Goal: Task Accomplishment & Management: Use online tool/utility

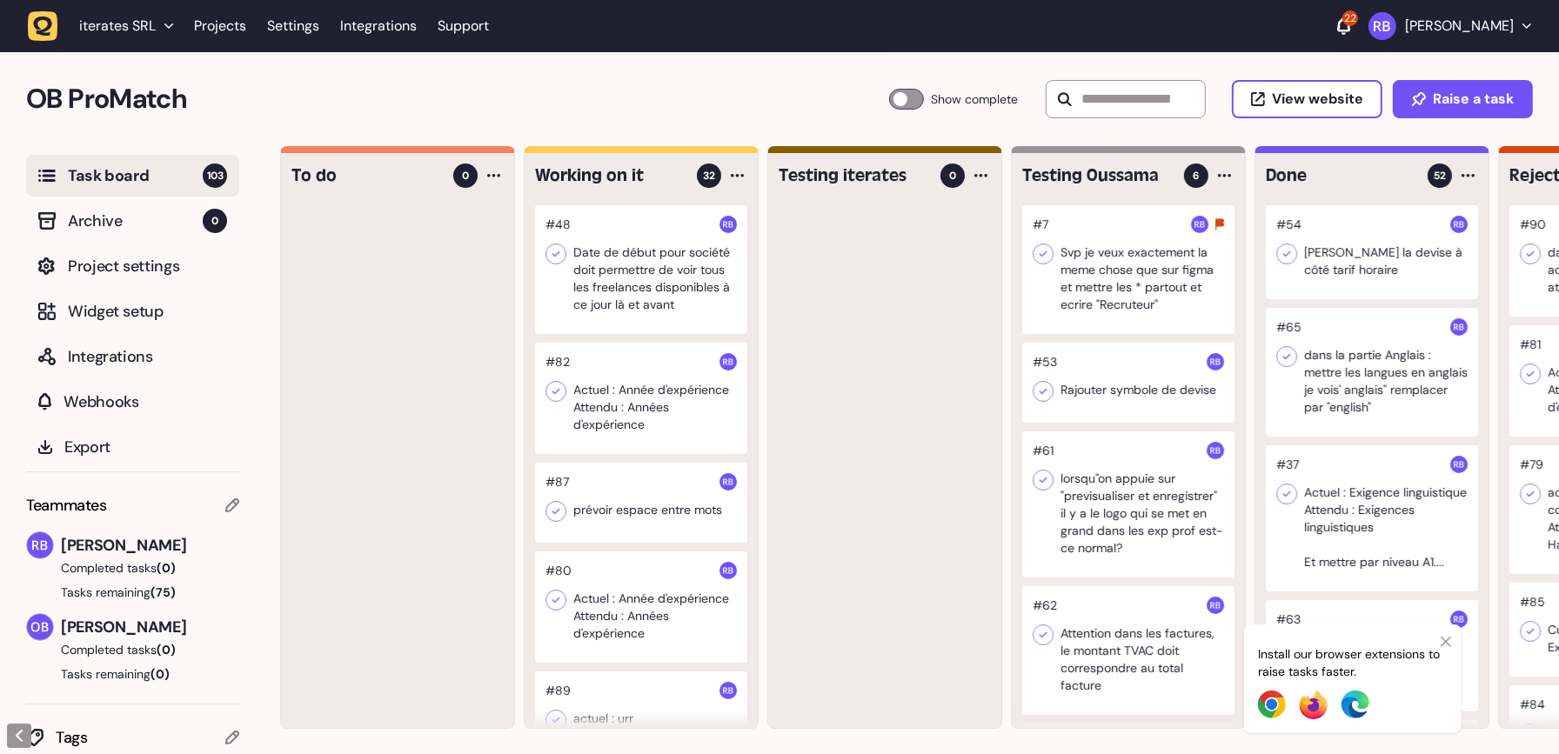
click at [579, 83] on h2 "OB ProMatch" at bounding box center [457, 99] width 863 height 42
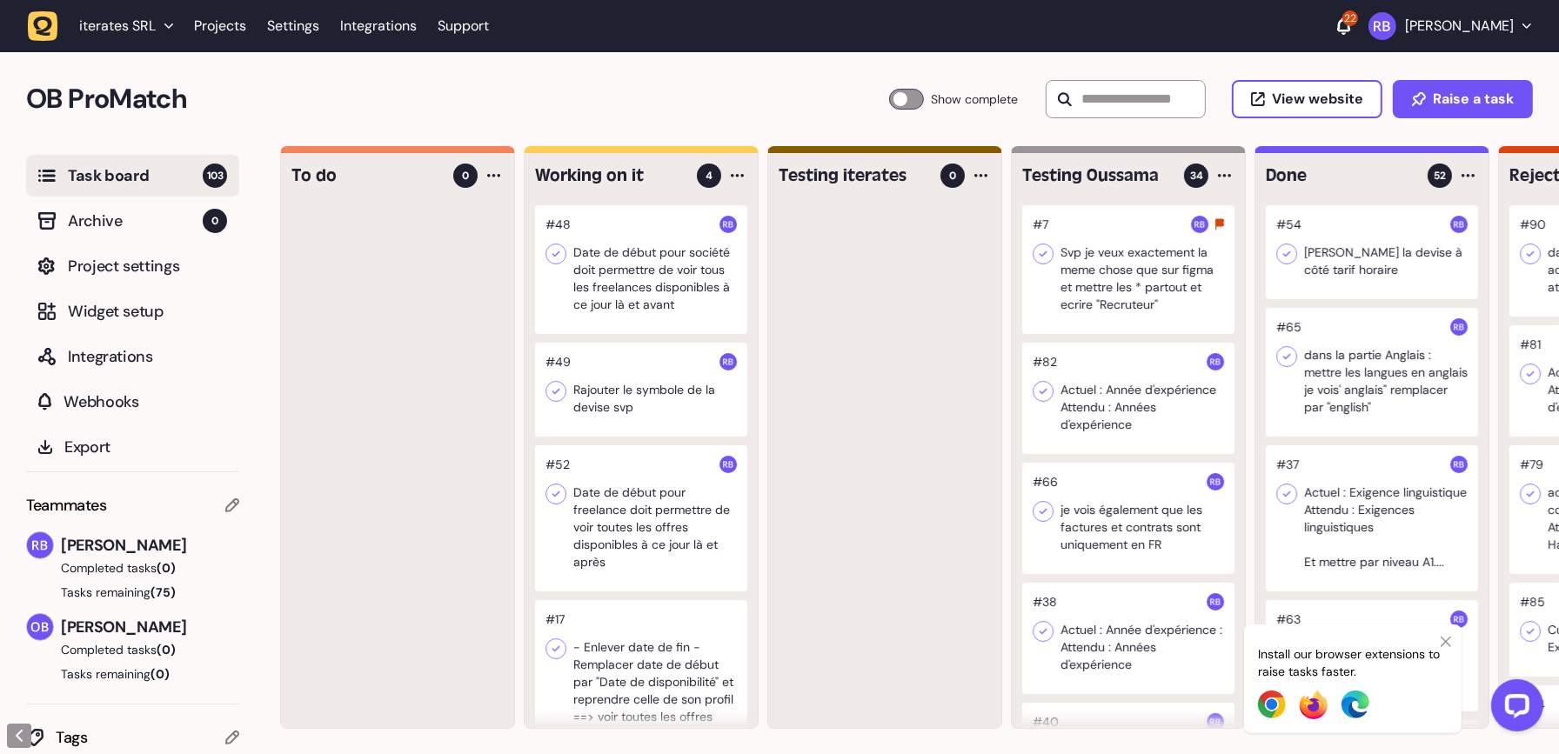
click at [736, 90] on h2 "OB ProMatch" at bounding box center [457, 99] width 863 height 42
click at [1116, 97] on input "text" at bounding box center [1126, 99] width 160 height 38
type input "*"
